Goal: Task Accomplishment & Management: Manage account settings

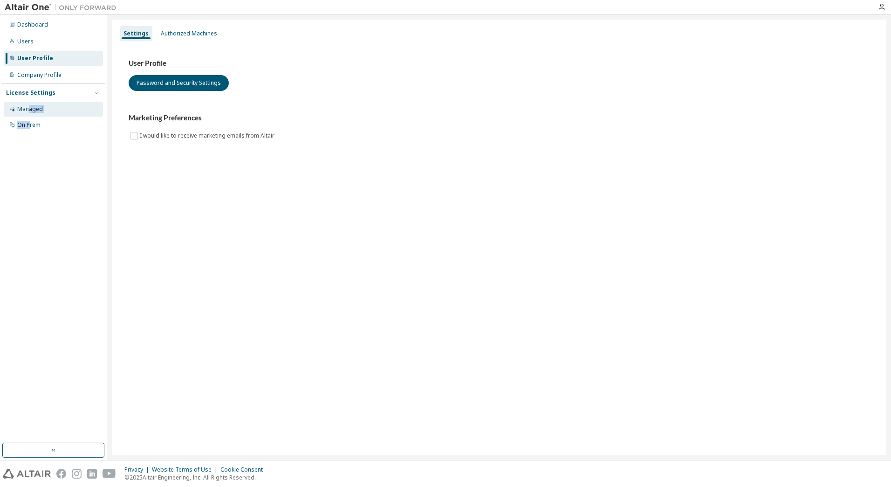
click at [30, 116] on div "Managed On Prem" at bounding box center [53, 117] width 104 height 31
click at [29, 112] on div "Managed" at bounding box center [30, 108] width 26 height 7
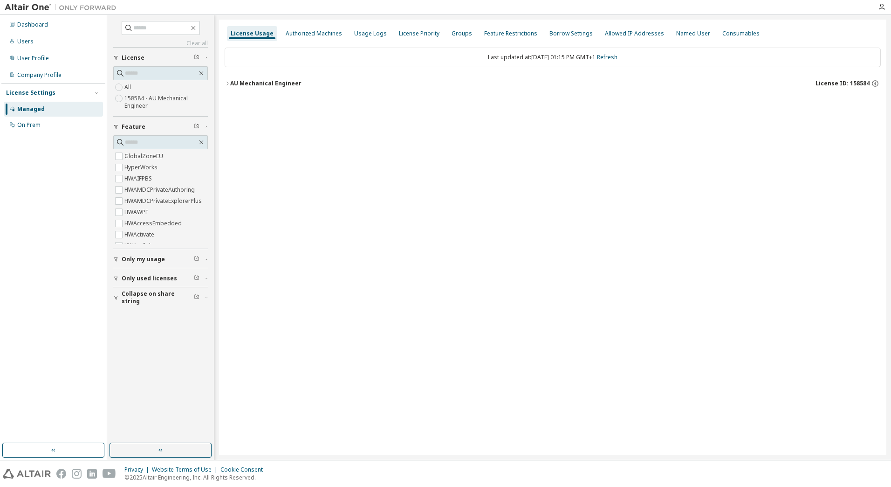
click at [225, 85] on icon "button" at bounding box center [228, 84] width 6 height 6
